Goal: Information Seeking & Learning: Check status

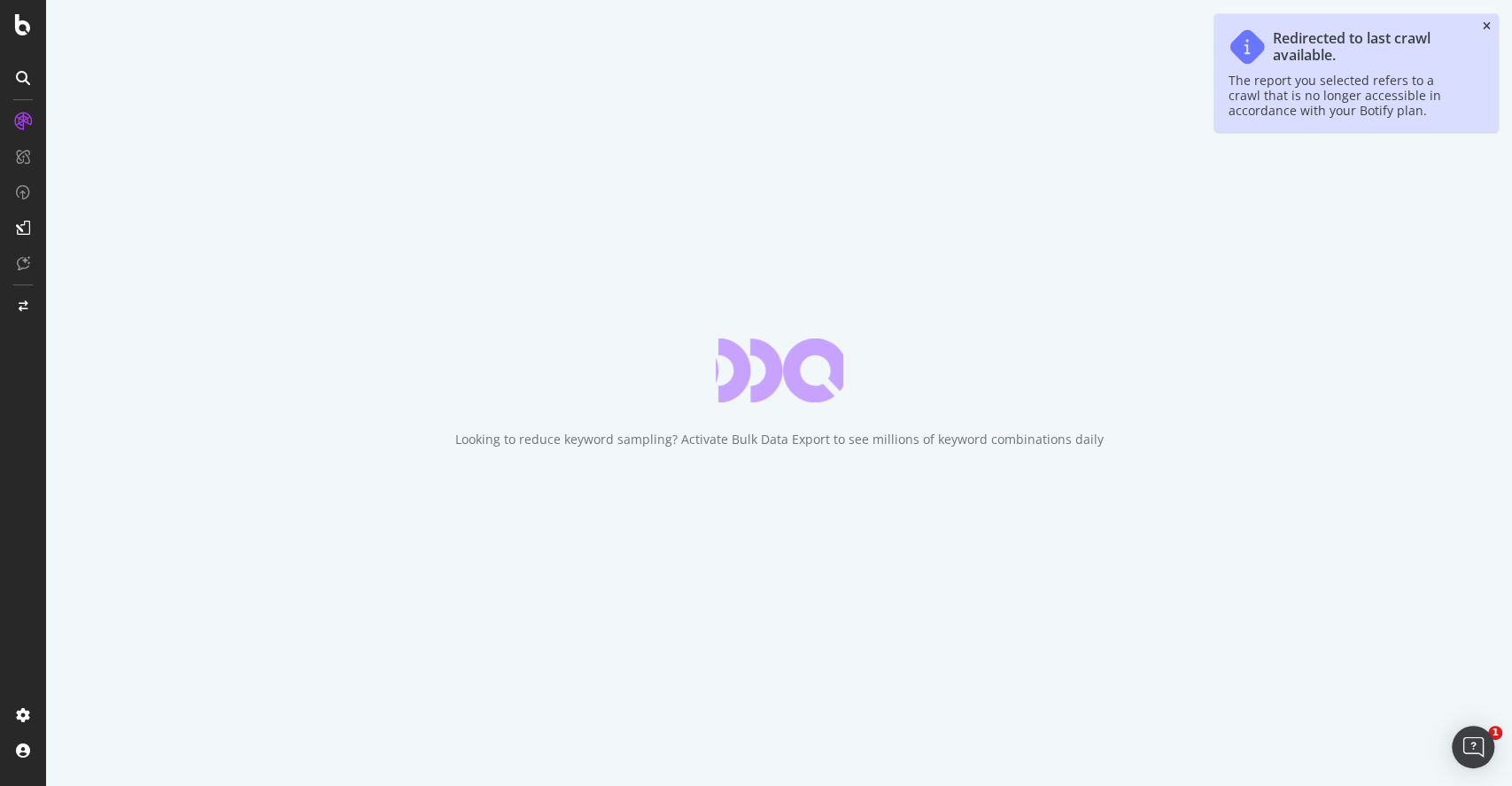
click at [1484, 28] on icon "close toast" at bounding box center [1487, 26] width 8 height 11
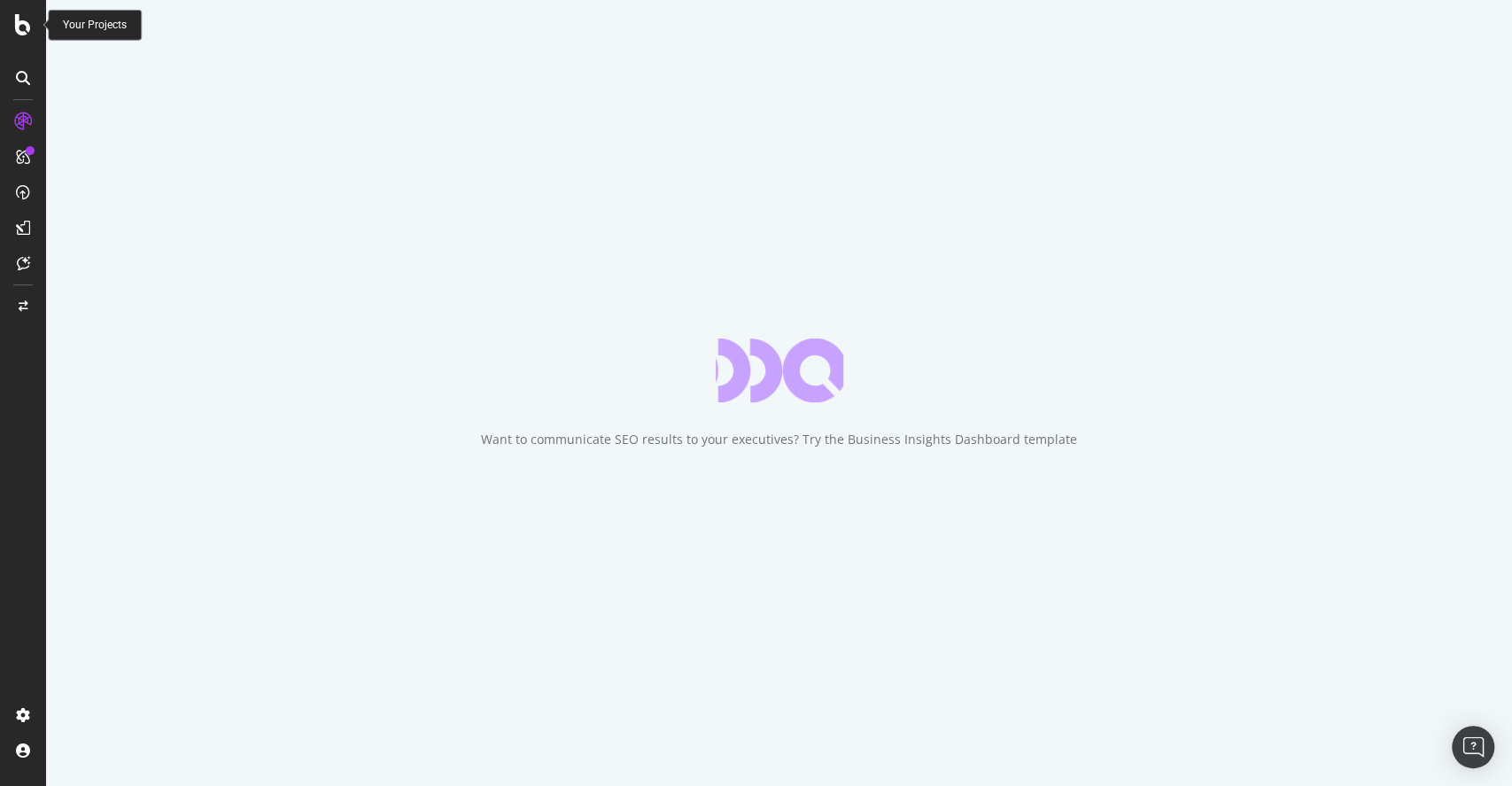
click at [20, 32] on icon at bounding box center [23, 24] width 16 height 21
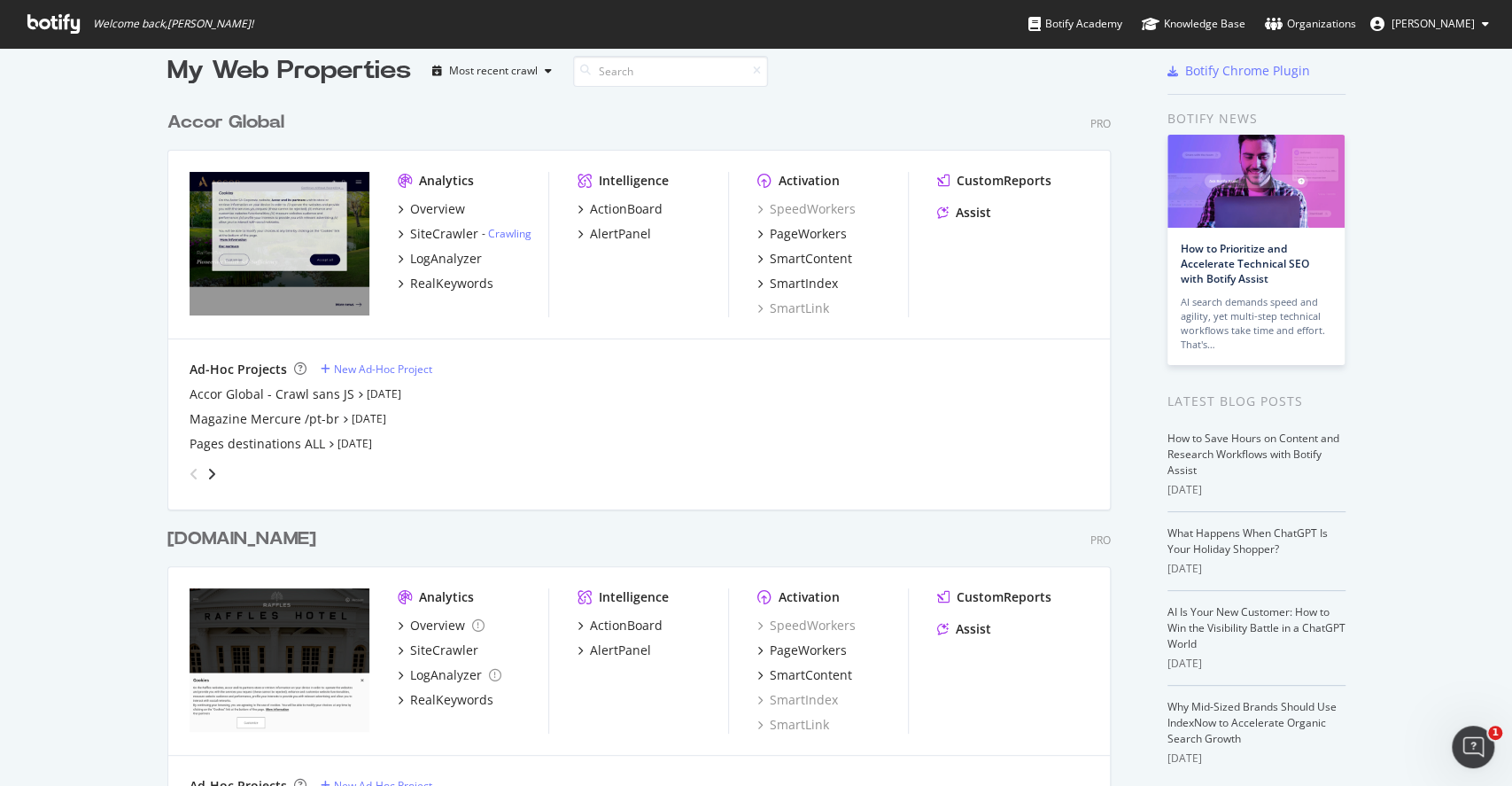
scroll to position [19, 0]
